Goal: Task Accomplishment & Management: Use online tool/utility

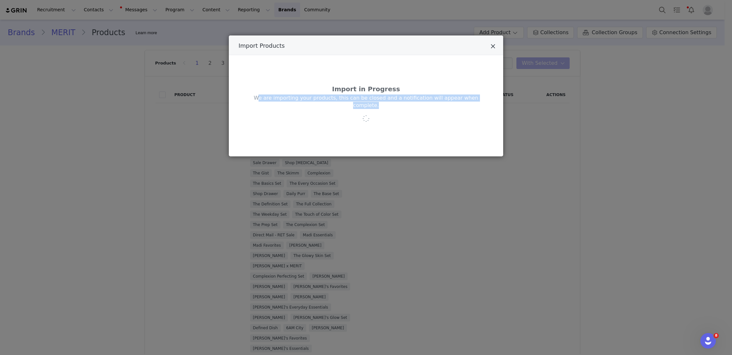
click at [491, 43] on button "Close" at bounding box center [493, 47] width 5 height 8
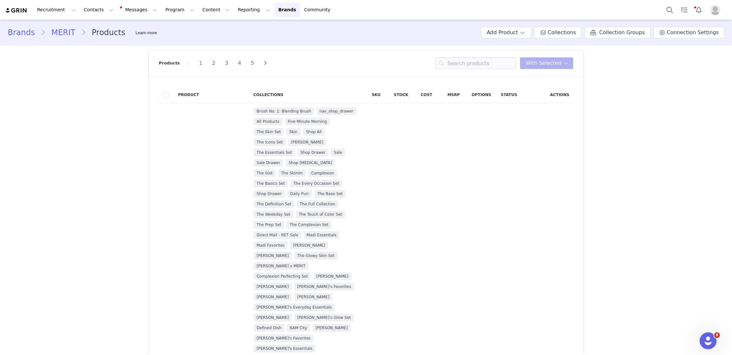
click at [710, 336] on div "Open Intercom Messenger" at bounding box center [706, 339] width 21 height 21
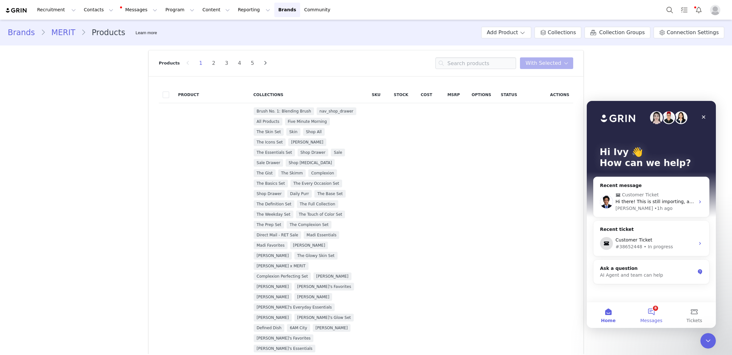
click at [652, 308] on button "8 Messages" at bounding box center [651, 315] width 43 height 26
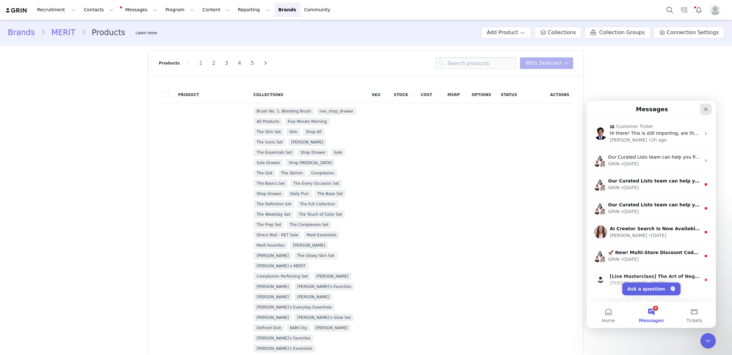
click at [706, 110] on icon "Close" at bounding box center [706, 110] width 4 height 4
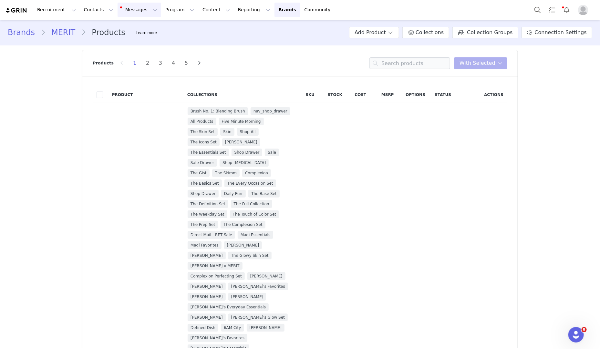
click at [131, 13] on button "Messages Messages" at bounding box center [139, 10] width 44 height 15
click at [91, 12] on button "Contacts Contacts" at bounding box center [98, 10] width 37 height 15
click at [161, 11] on button "Program Program" at bounding box center [179, 10] width 37 height 15
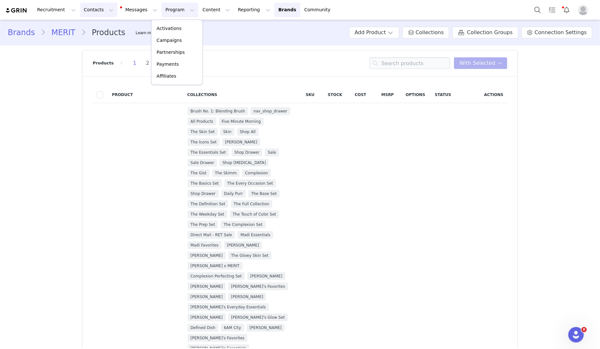
click at [95, 15] on button "Contacts Contacts" at bounding box center [98, 10] width 37 height 15
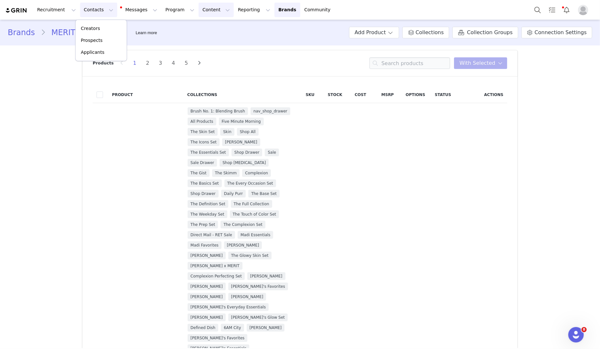
click at [198, 12] on button "Content Content" at bounding box center [215, 10] width 35 height 15
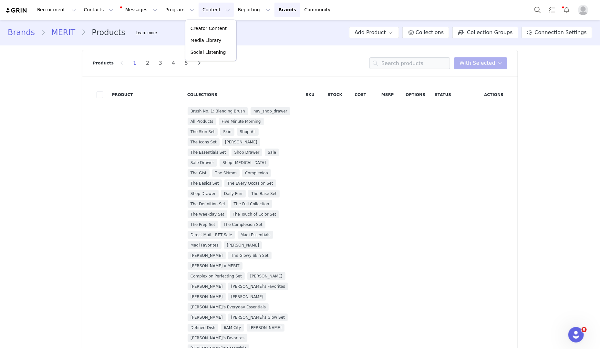
click at [91, 17] on div "Recruitment Recruitment Creator Search Curated Lists Landing Pages Web Extensio…" at bounding box center [300, 10] width 600 height 20
click at [91, 15] on button "Contacts Contacts" at bounding box center [98, 10] width 37 height 15
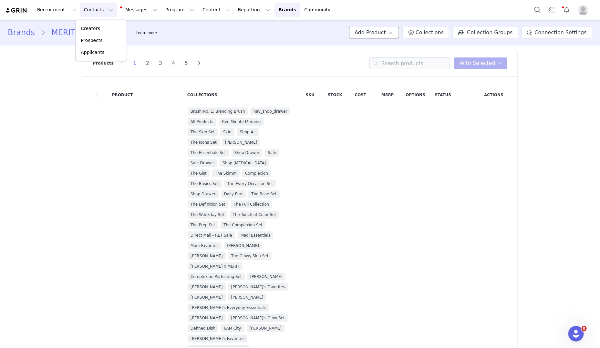
click at [399, 30] on button "Add Product" at bounding box center [374, 33] width 50 height 12
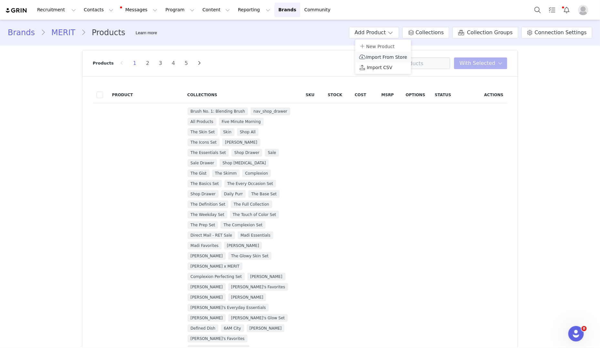
click at [389, 53] on li "Import From Store" at bounding box center [383, 57] width 56 height 11
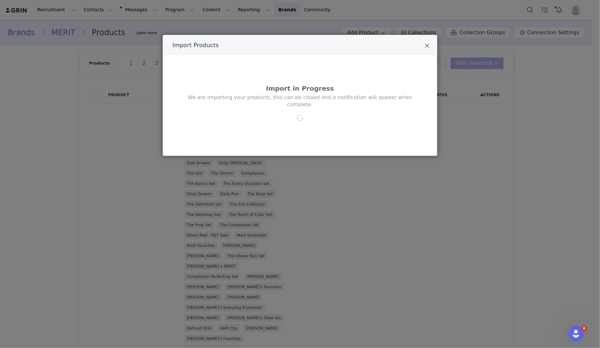
click at [347, 98] on p "We are importing your products, this can be closed and a notification will appe…" at bounding box center [299, 101] width 229 height 15
click at [423, 45] on div "Import Products" at bounding box center [300, 45] width 274 height 20
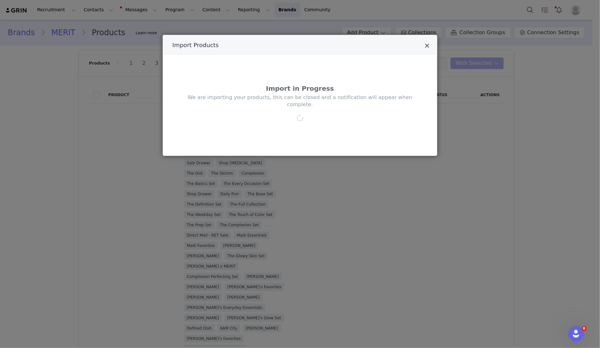
click at [424, 45] on icon "Close" at bounding box center [426, 46] width 5 height 6
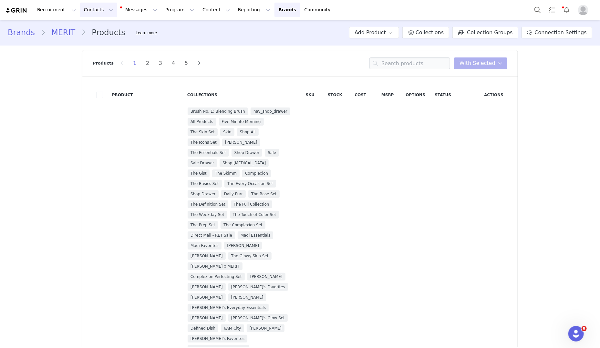
click at [88, 11] on button "Contacts Contacts" at bounding box center [98, 10] width 37 height 15
click at [129, 11] on button "Messages Messages" at bounding box center [139, 10] width 44 height 15
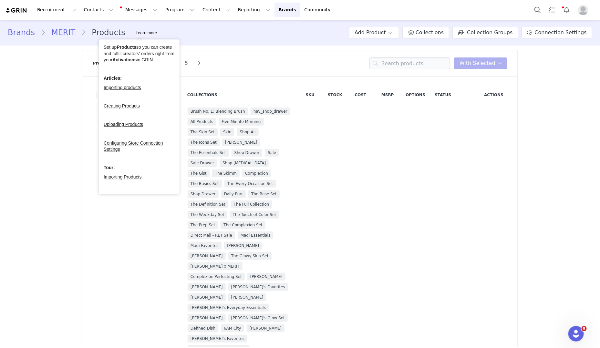
click at [274, 66] on div "Products 1 2 3 4 5 You have 0 product s selected Add to Collections Remove from…" at bounding box center [300, 63] width 414 height 26
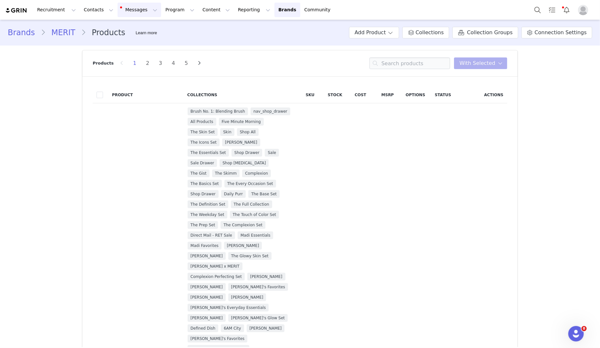
click at [147, 6] on button "Messages Messages" at bounding box center [139, 10] width 44 height 15
click at [162, 9] on button "Program Program" at bounding box center [179, 10] width 37 height 15
click at [175, 39] on p "Campaigns" at bounding box center [169, 40] width 25 height 7
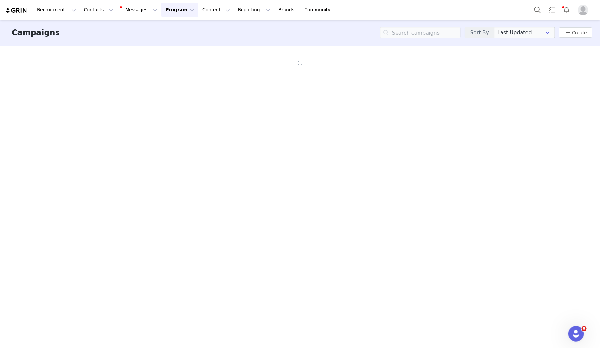
click at [171, 9] on button "Program Program" at bounding box center [179, 10] width 37 height 15
click at [170, 44] on link "Campaigns" at bounding box center [176, 41] width 51 height 12
click at [175, 14] on button "Program Program" at bounding box center [179, 10] width 37 height 15
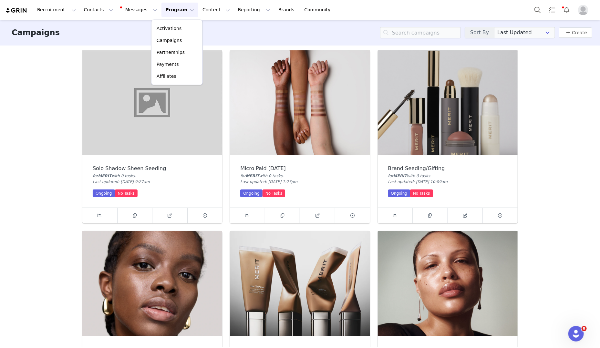
click at [16, 169] on div "Campaigns Sort By Last Updated Newest to Oldest Oldest to Newest Title A-Z Titl…" at bounding box center [300, 183] width 600 height 327
